Goal: Task Accomplishment & Management: Use online tool/utility

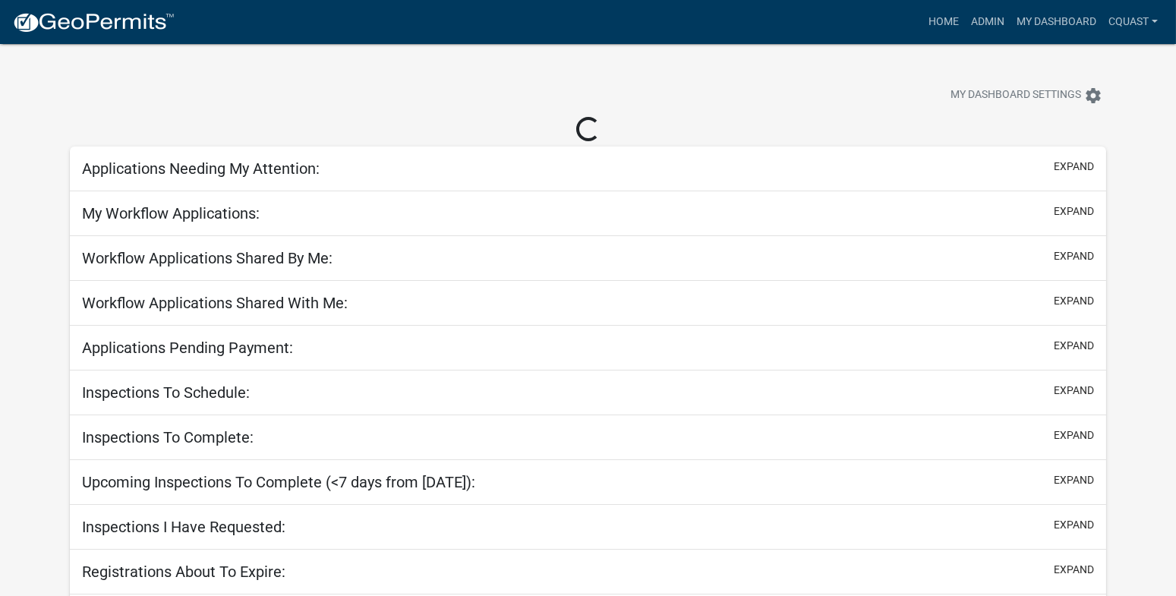
select select "1: 25"
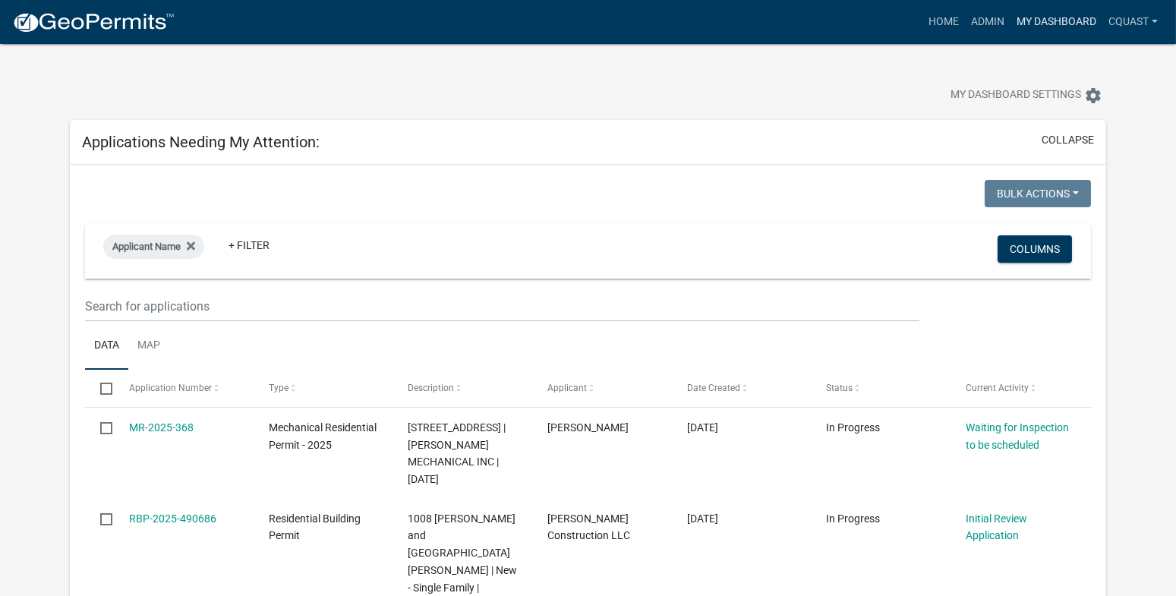
click at [1059, 30] on link "My Dashboard" at bounding box center [1056, 22] width 92 height 29
click at [1069, 28] on link "My Dashboard" at bounding box center [1056, 22] width 92 height 29
click at [959, 15] on link "Home" at bounding box center [943, 22] width 43 height 29
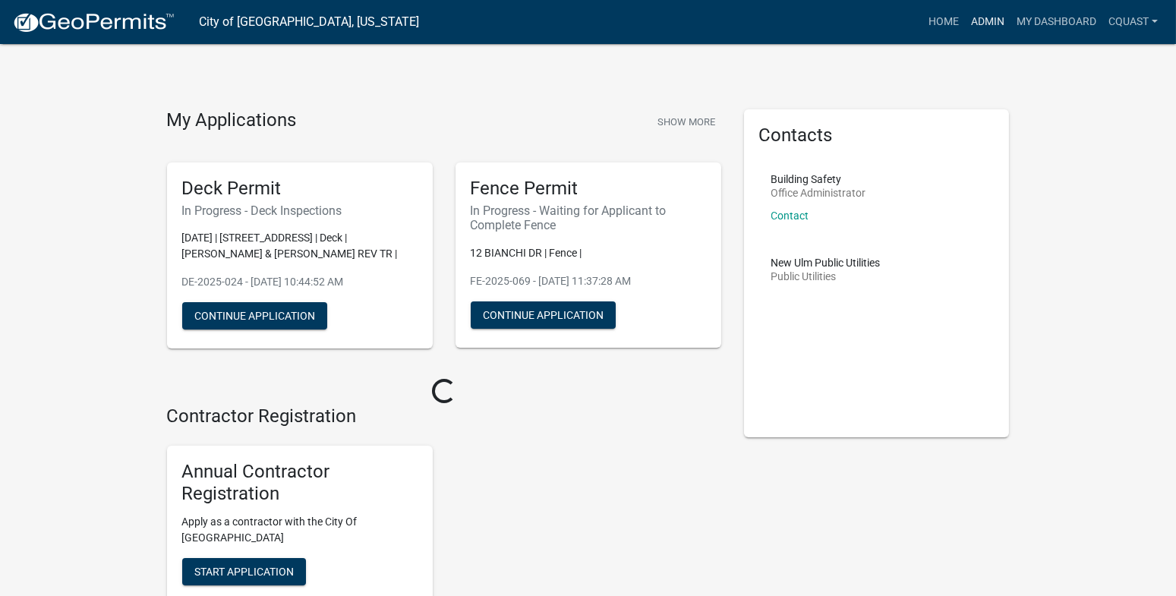
click at [985, 16] on link "Admin" at bounding box center [988, 22] width 46 height 29
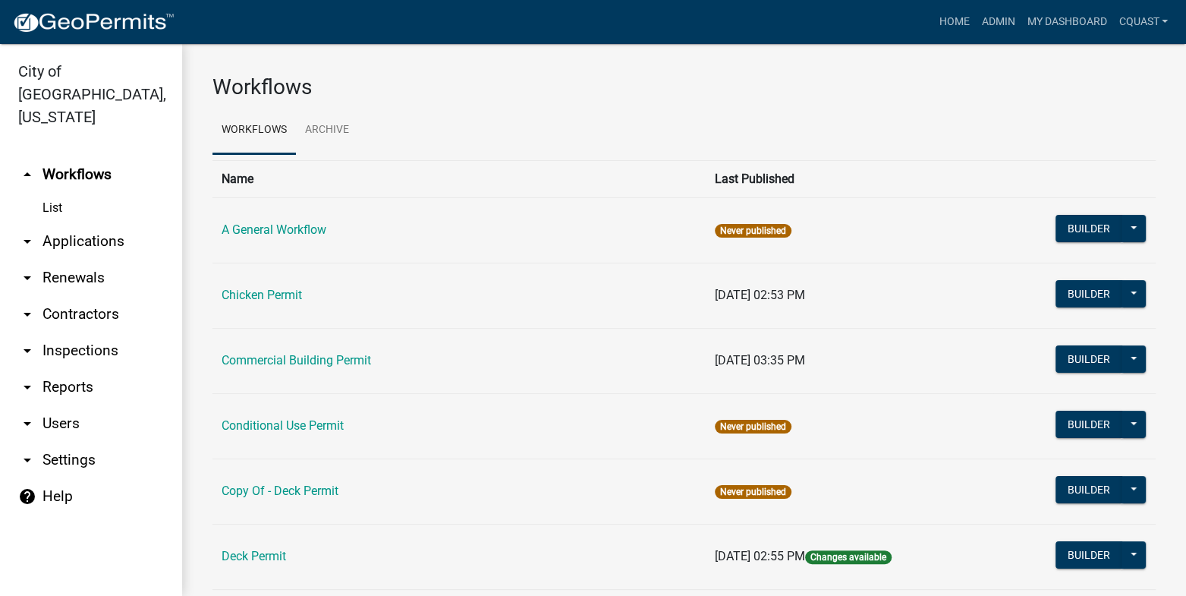
click at [75, 332] on link "arrow_drop_down Inspections" at bounding box center [91, 350] width 182 height 36
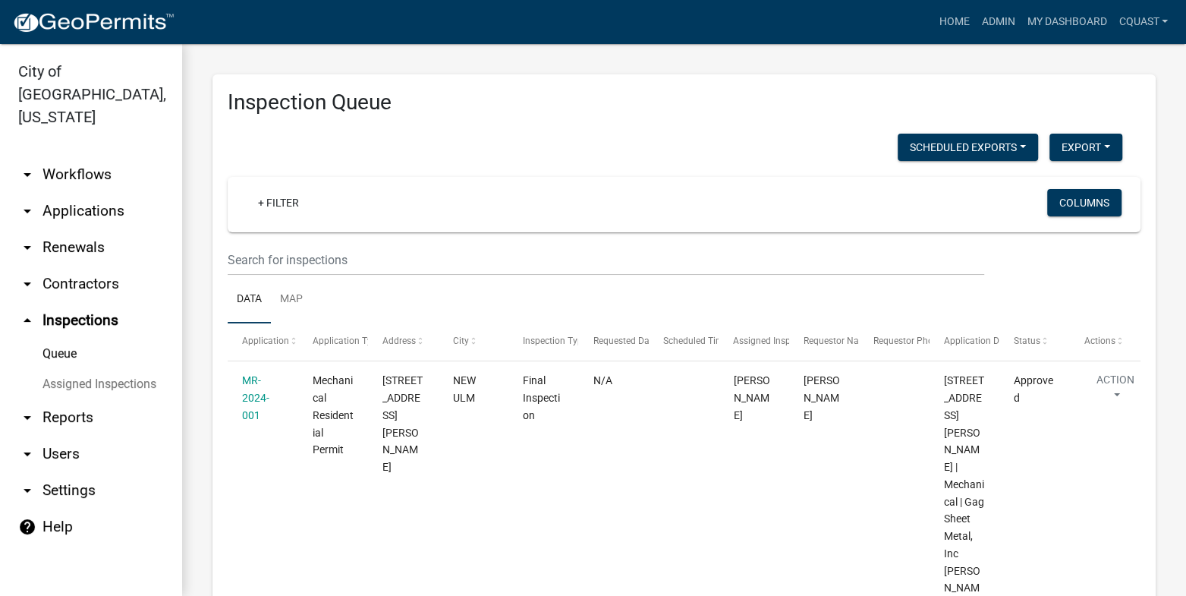
click at [80, 438] on link "arrow_drop_down Users" at bounding box center [91, 454] width 182 height 36
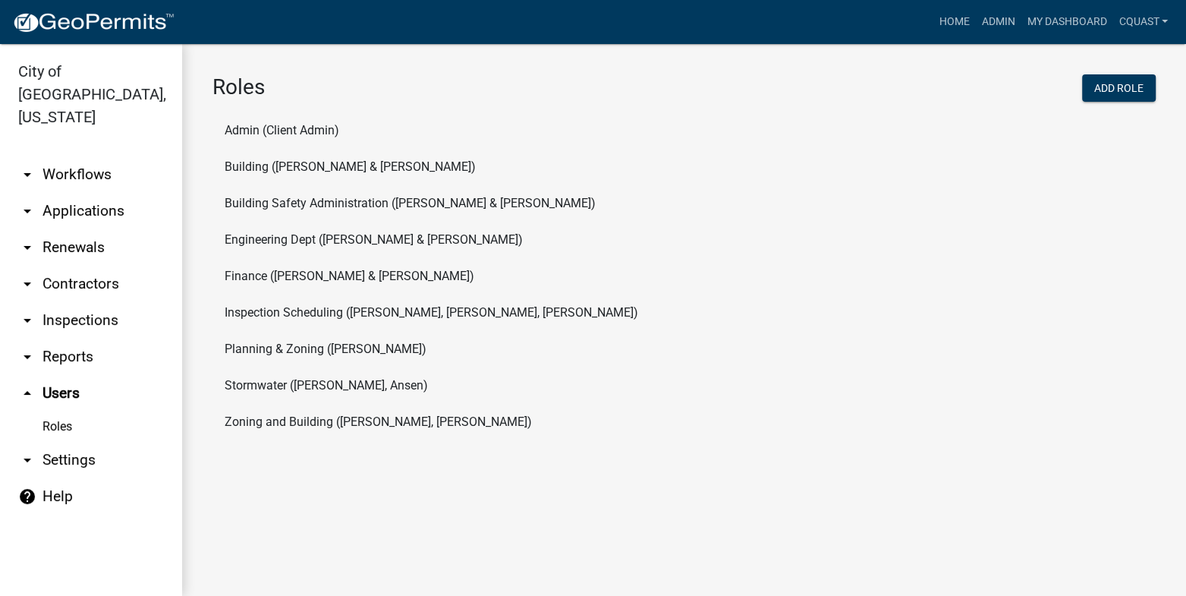
click at [86, 341] on link "arrow_drop_down Reports" at bounding box center [91, 357] width 182 height 36
select select "0: null"
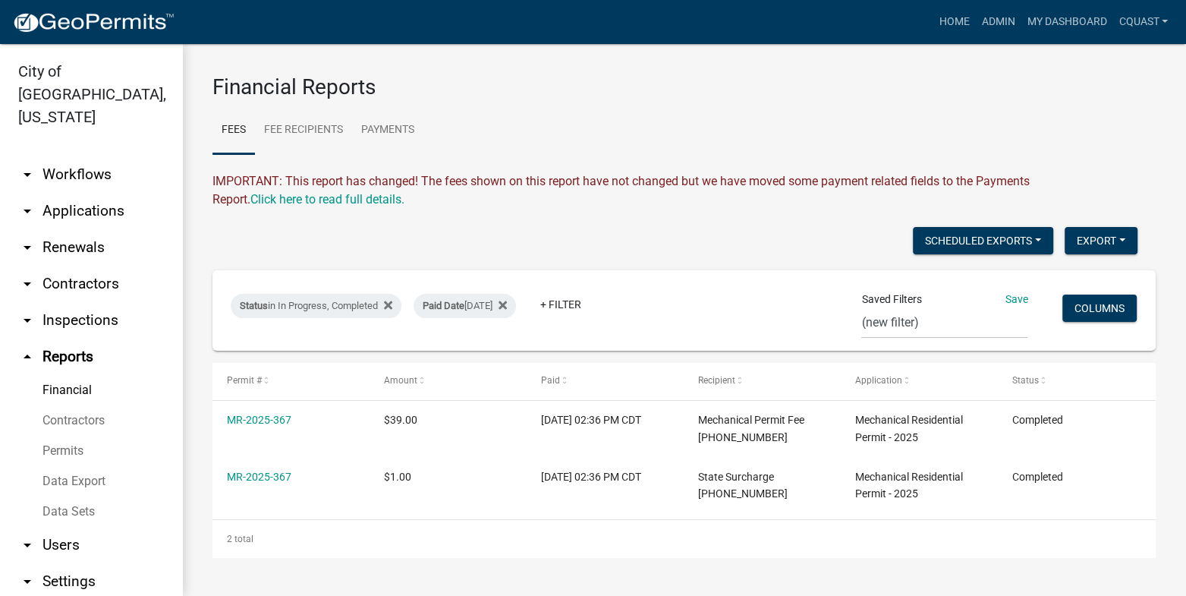
click at [1087, 257] on div "Export Excel Format (.xlsx) CSV Format (.csv)" at bounding box center [1101, 242] width 73 height 31
click at [1091, 240] on button "Export" at bounding box center [1101, 240] width 73 height 27
click at [1052, 283] on button "Excel Format (.xlsx)" at bounding box center [1067, 280] width 142 height 36
click at [1135, 250] on button "Export" at bounding box center [1101, 240] width 73 height 27
click at [778, 560] on div "Financial Reports Fees Fee Recipients Payments IMPORTANT: This report has chang…" at bounding box center [684, 315] width 1004 height 543
